Goal: Task Accomplishment & Management: Use online tool/utility

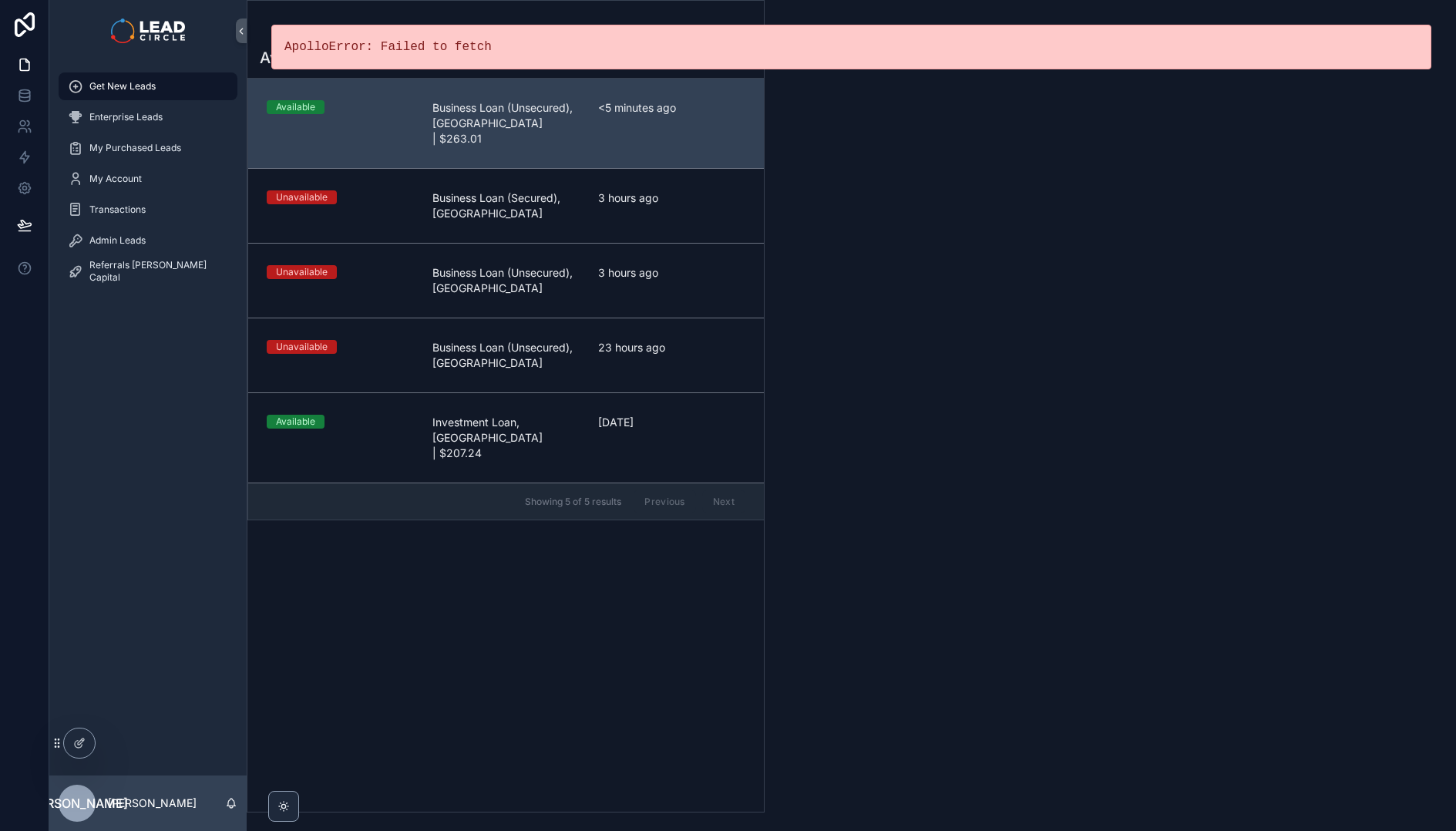
click at [175, 88] on div "Get New Leads" at bounding box center [148, 86] width 160 height 25
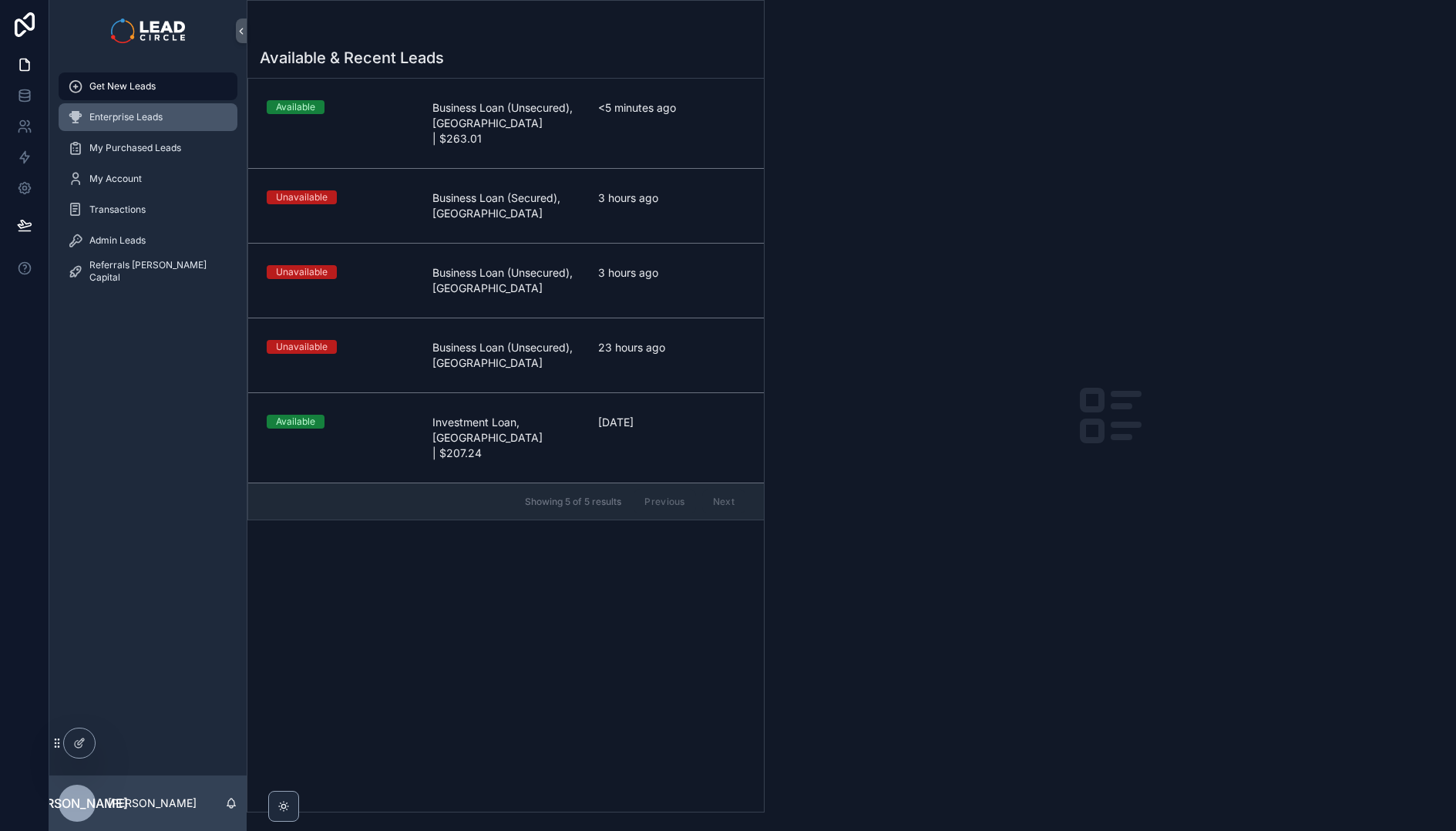
click at [165, 120] on div "Enterprise Leads" at bounding box center [148, 117] width 160 height 25
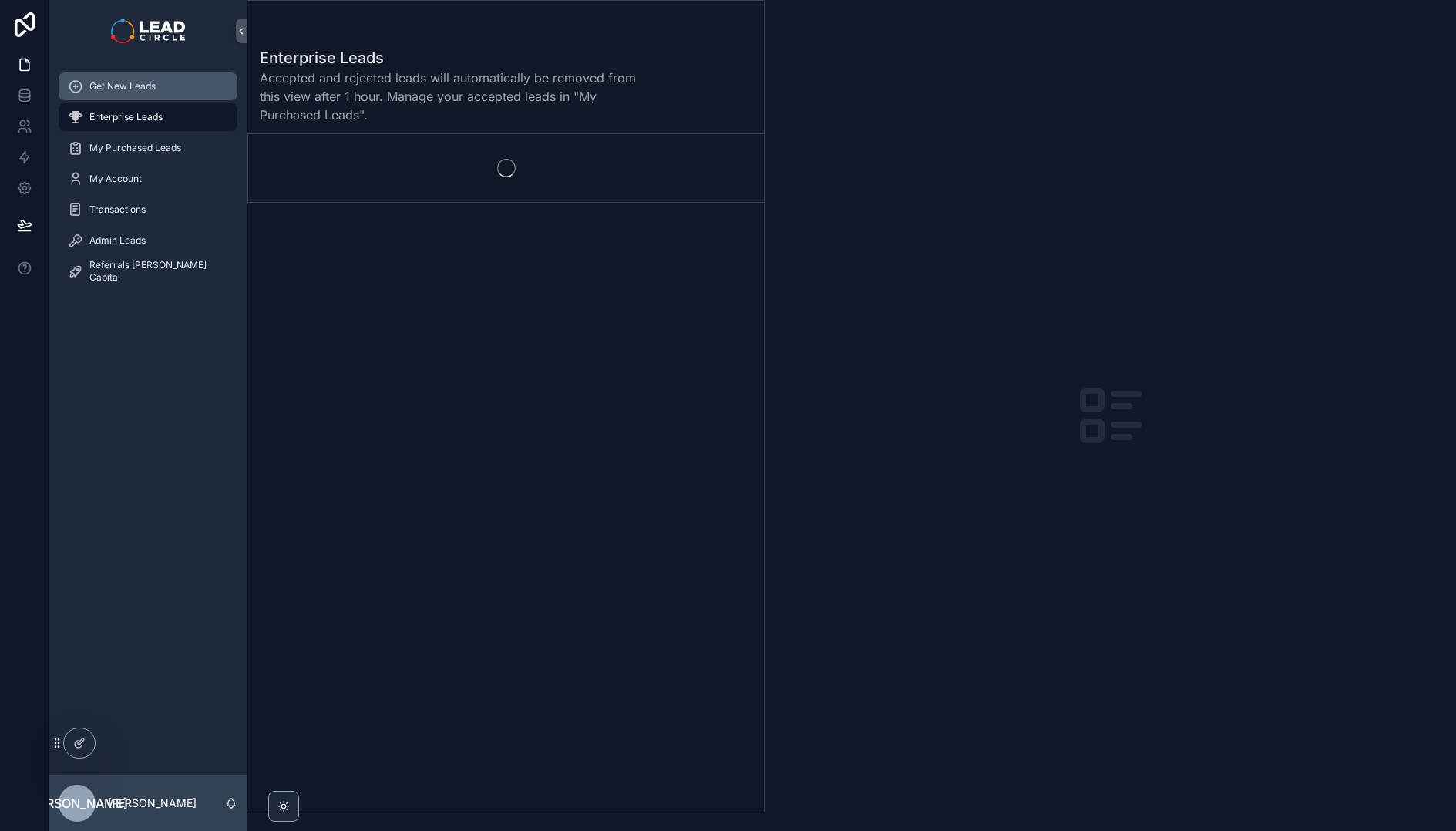
click at [168, 89] on div "Get New Leads" at bounding box center [148, 86] width 160 height 25
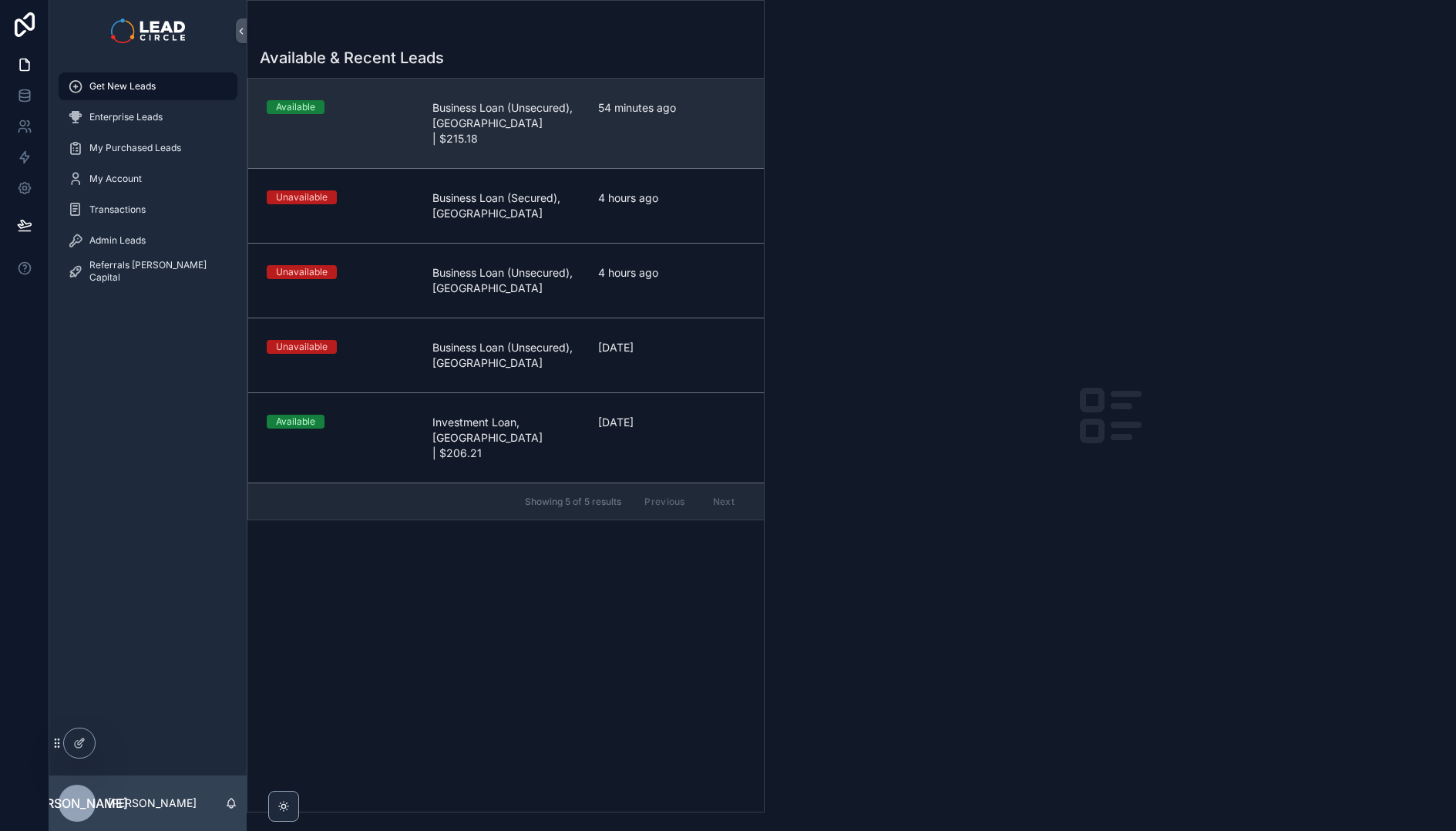
click at [490, 110] on span "Business Loan (Unsecured), WA | $215.18" at bounding box center [506, 123] width 148 height 46
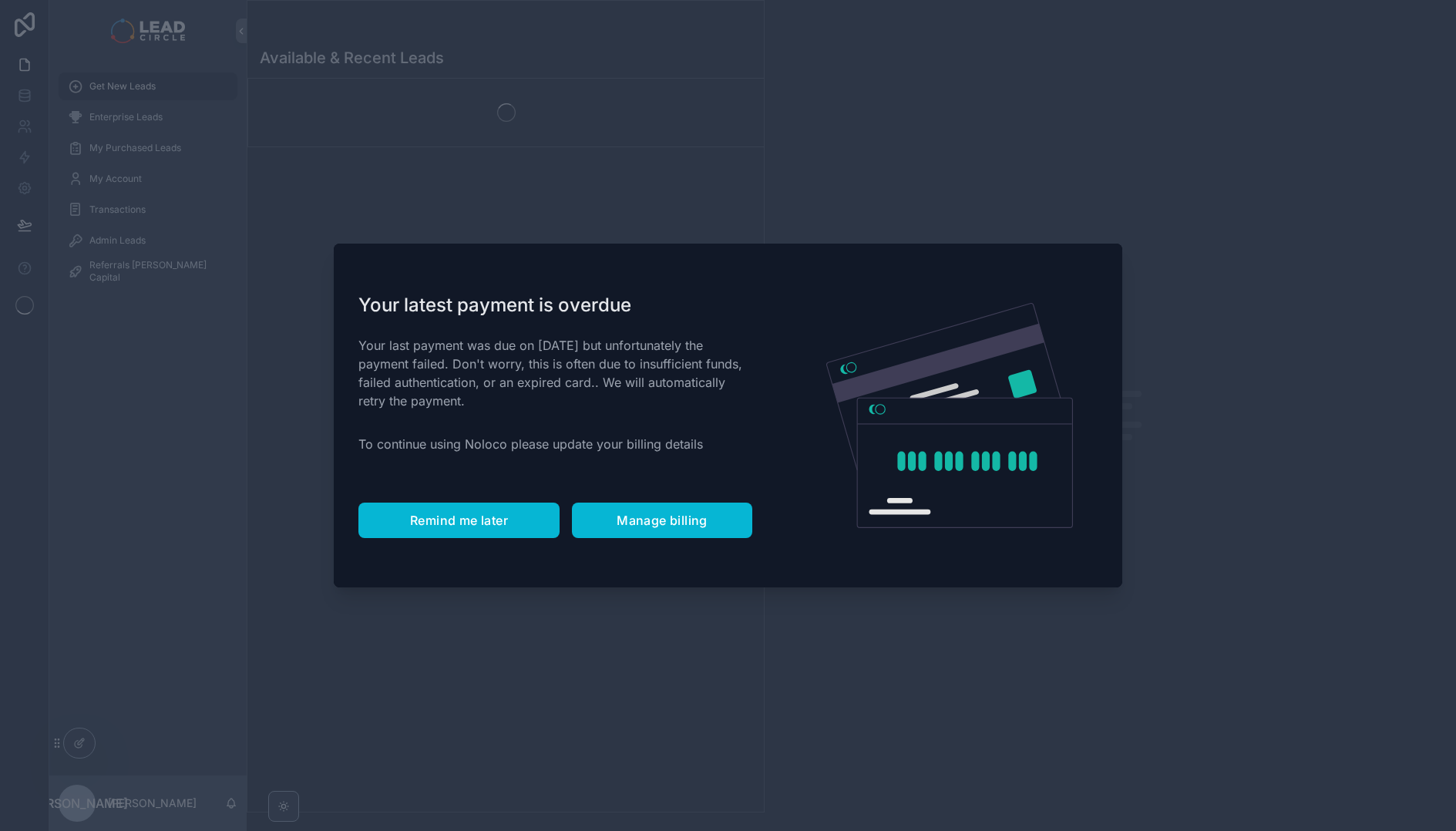
click at [465, 528] on button "Remind me later" at bounding box center [459, 520] width 201 height 35
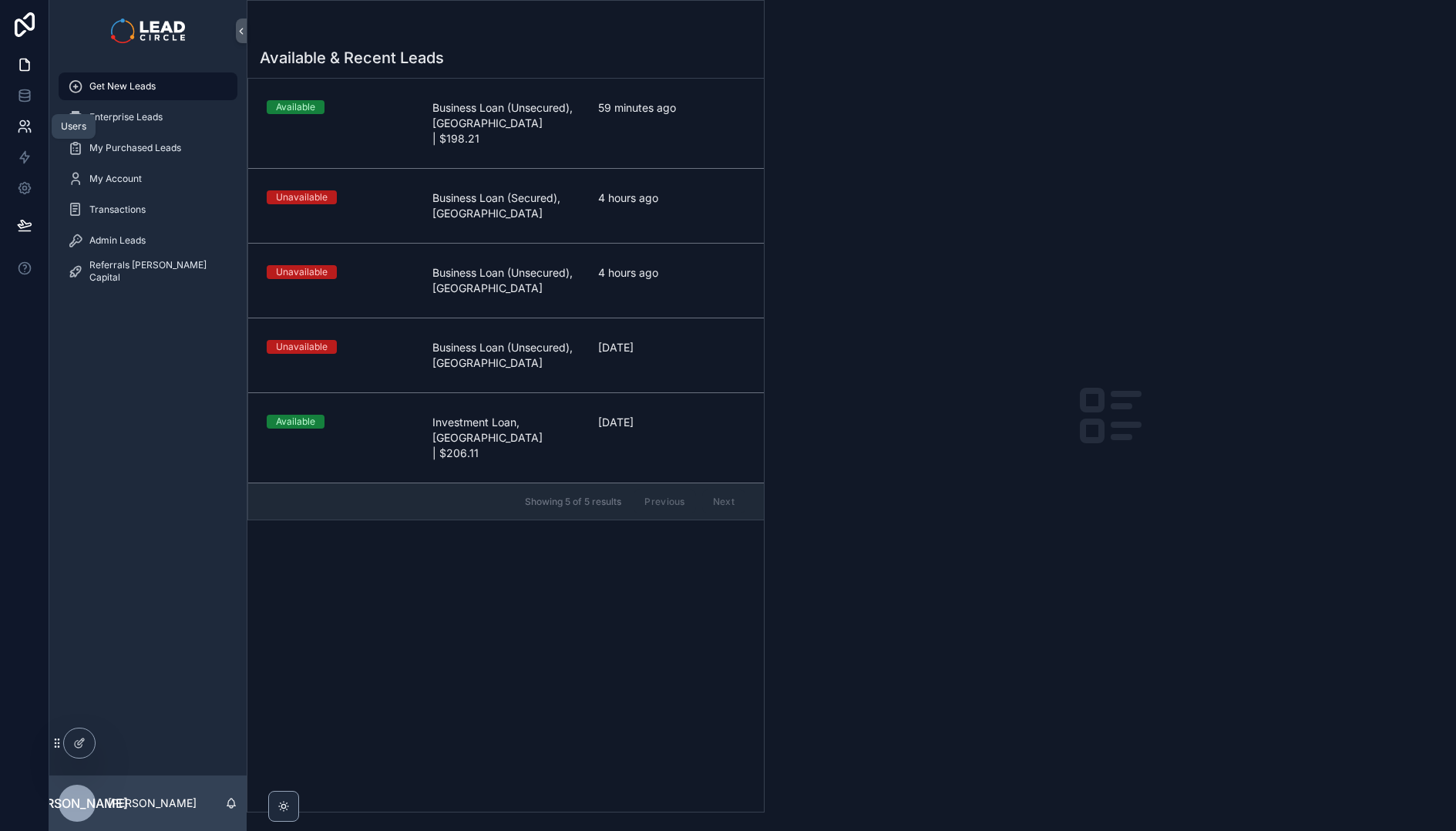
click at [21, 122] on icon at bounding box center [25, 126] width 15 height 15
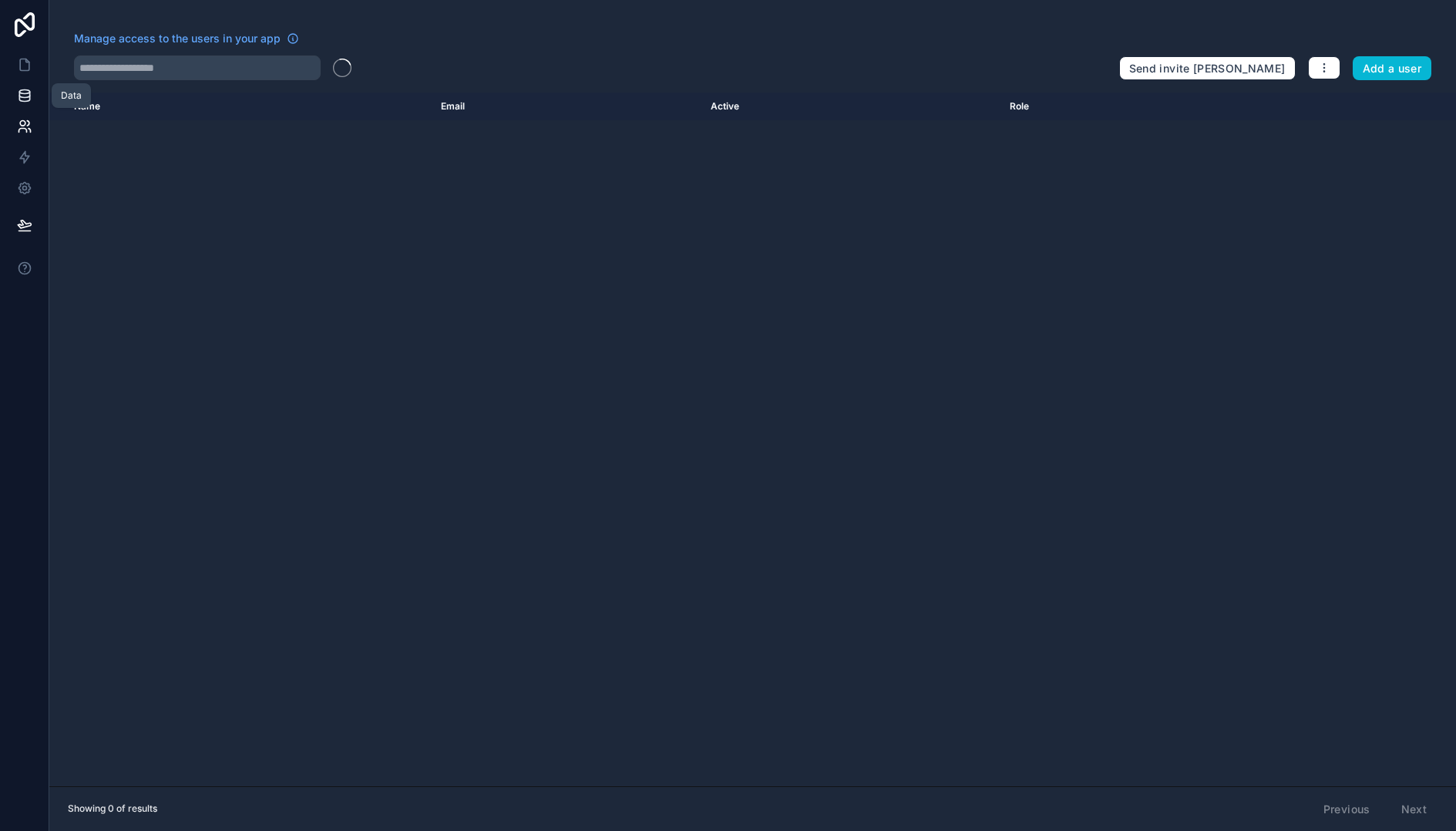
click at [26, 93] on icon at bounding box center [24, 92] width 10 height 4
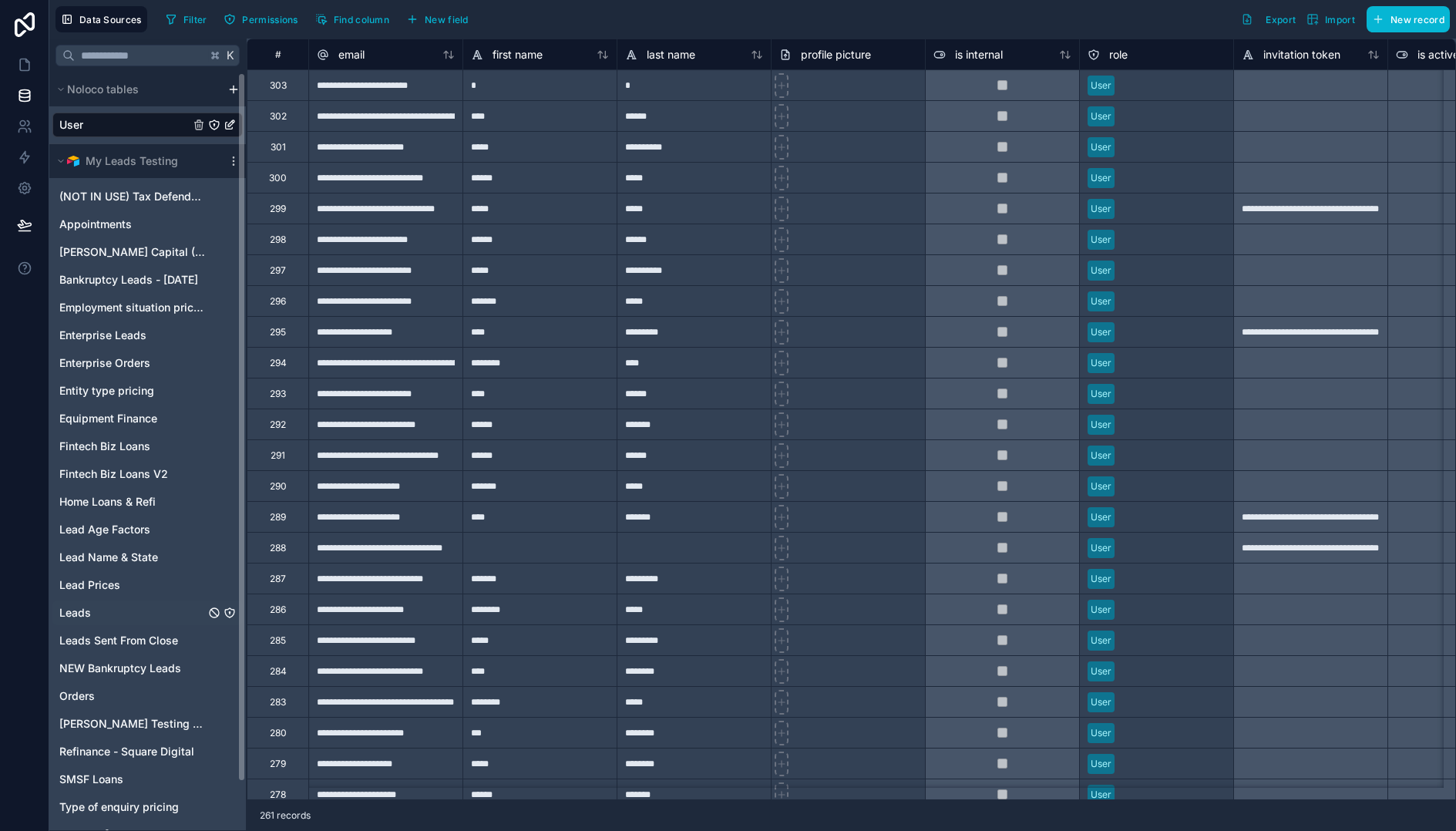
click at [121, 612] on div "Leads" at bounding box center [148, 613] width 190 height 25
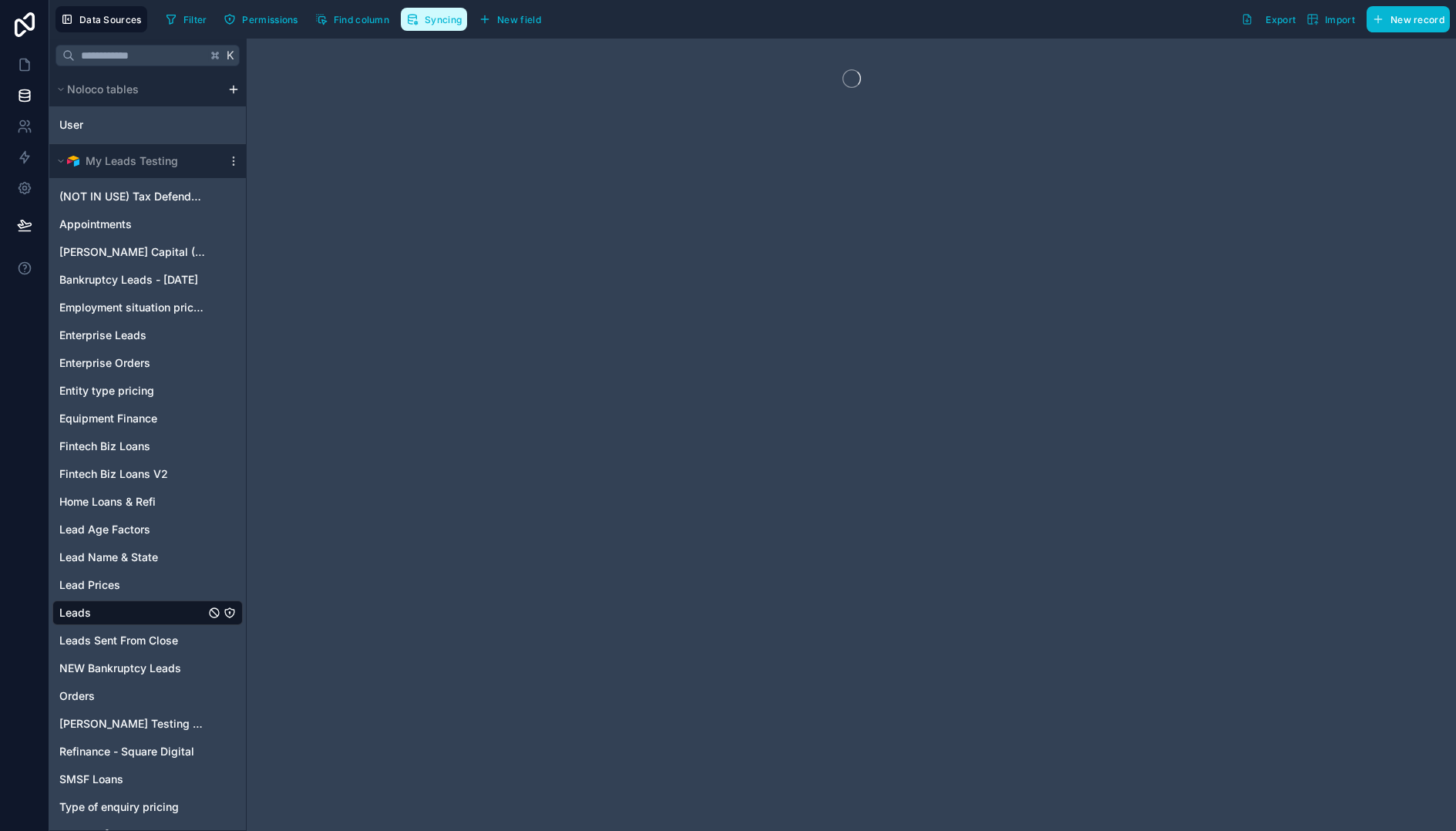
click at [430, 13] on button "Syncing" at bounding box center [433, 18] width 66 height 23
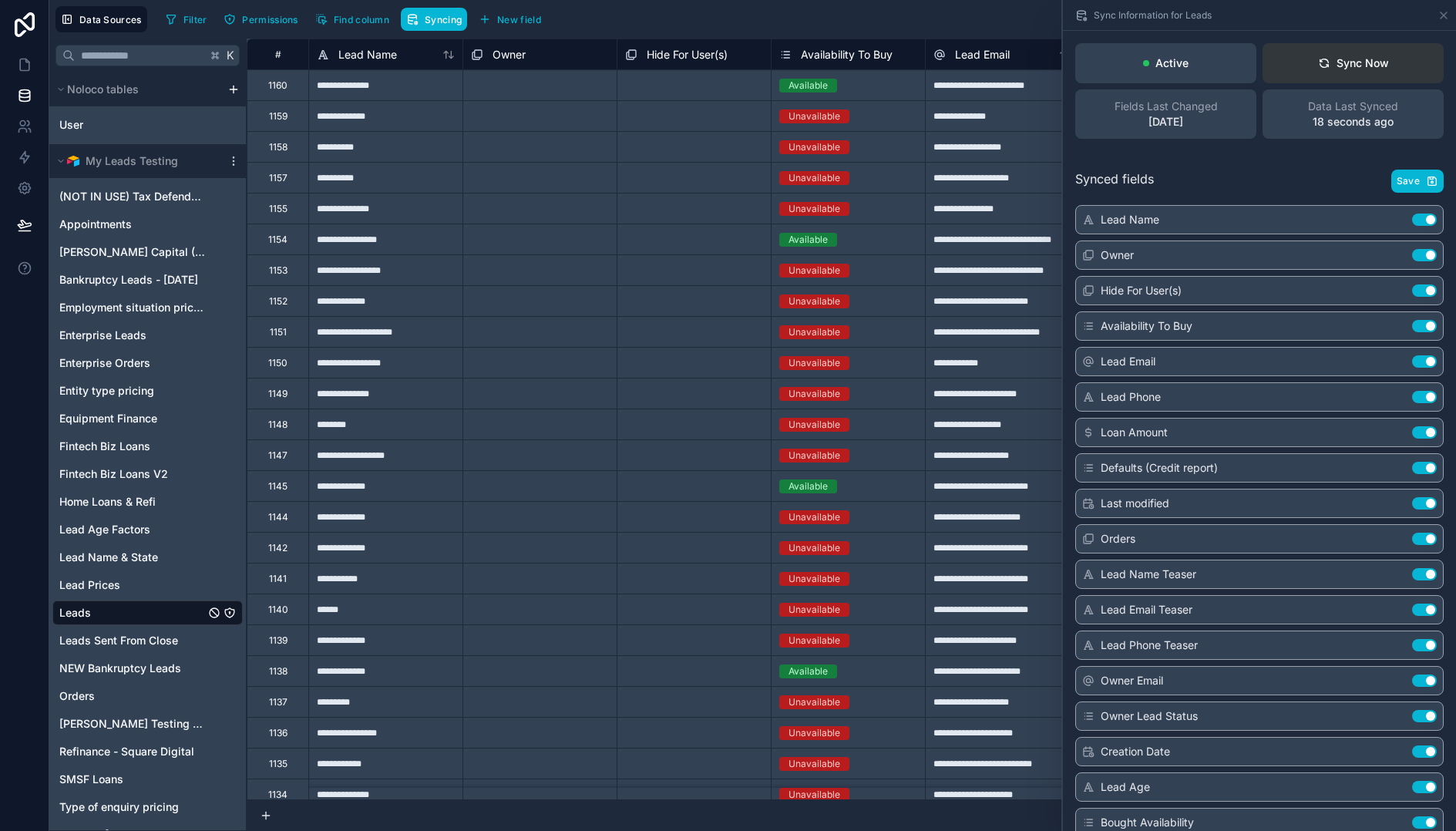
click at [1345, 66] on div "Sync Now" at bounding box center [1354, 63] width 71 height 15
